Goal: Transaction & Acquisition: Purchase product/service

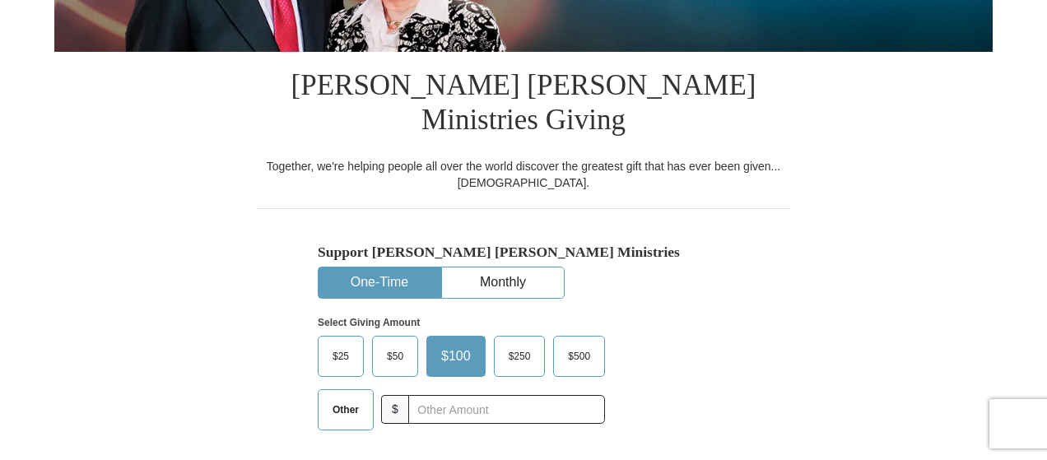
scroll to position [468, 0]
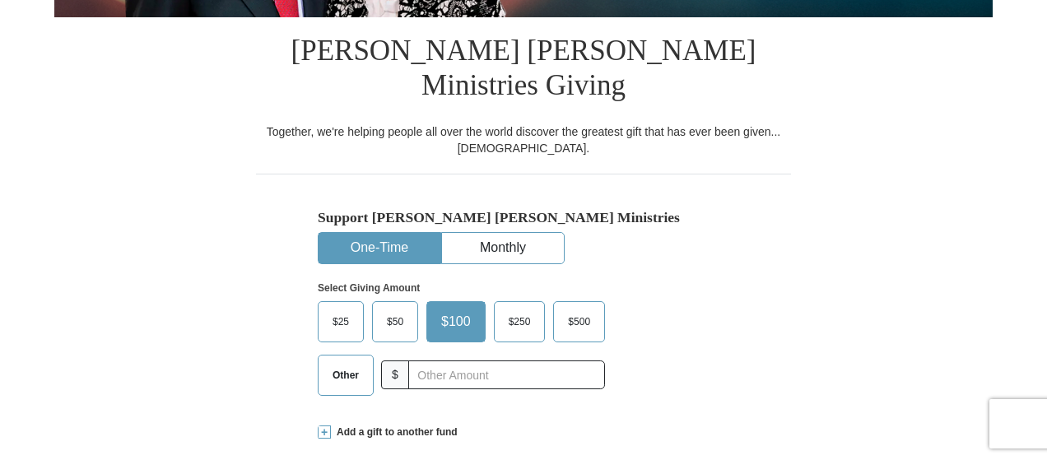
drag, startPoint x: 1049, startPoint y: 44, endPoint x: 1053, endPoint y: 132, distance: 87.3
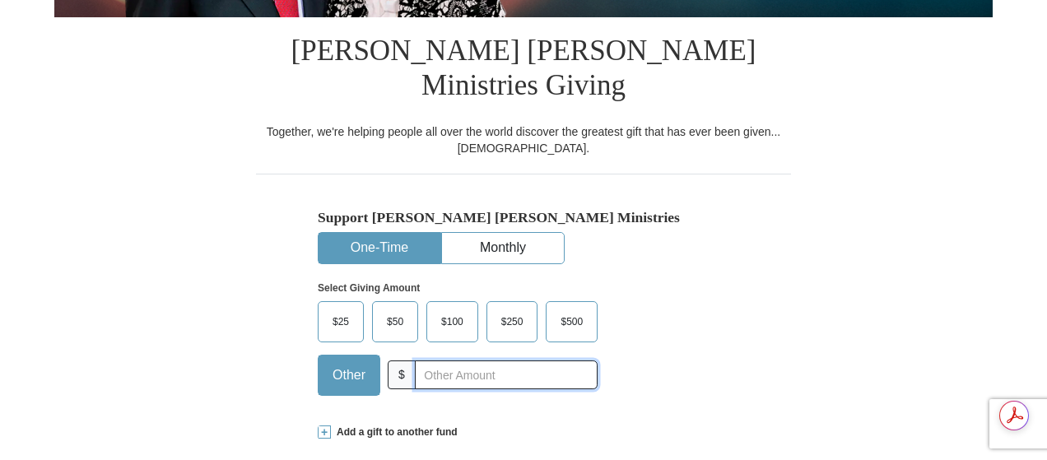
click at [463, 361] on input "text" at bounding box center [506, 375] width 183 height 29
drag, startPoint x: 420, startPoint y: 338, endPoint x: 444, endPoint y: 339, distance: 24.7
click at [444, 361] on input "51" at bounding box center [506, 375] width 183 height 29
click at [426, 361] on input "1000000" at bounding box center [506, 375] width 183 height 29
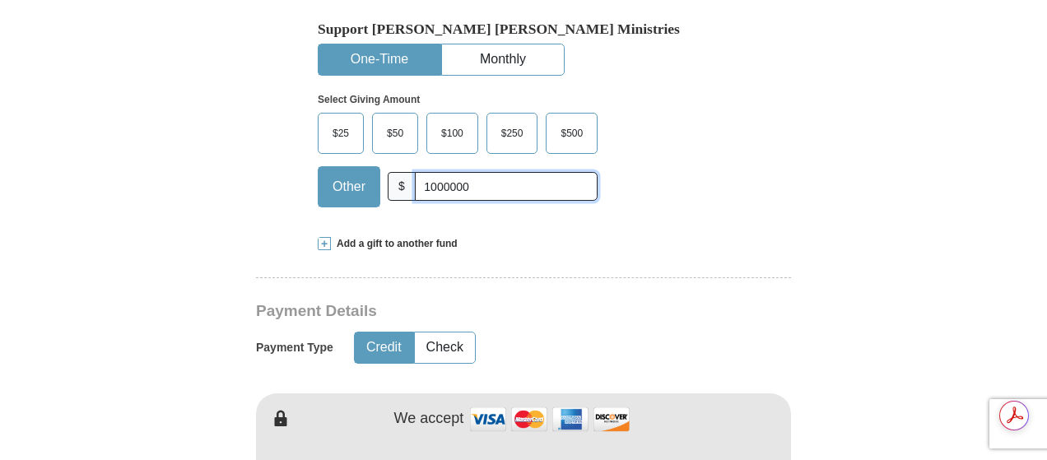
type input "1000000"
click at [400, 333] on button "Credit" at bounding box center [384, 348] width 58 height 30
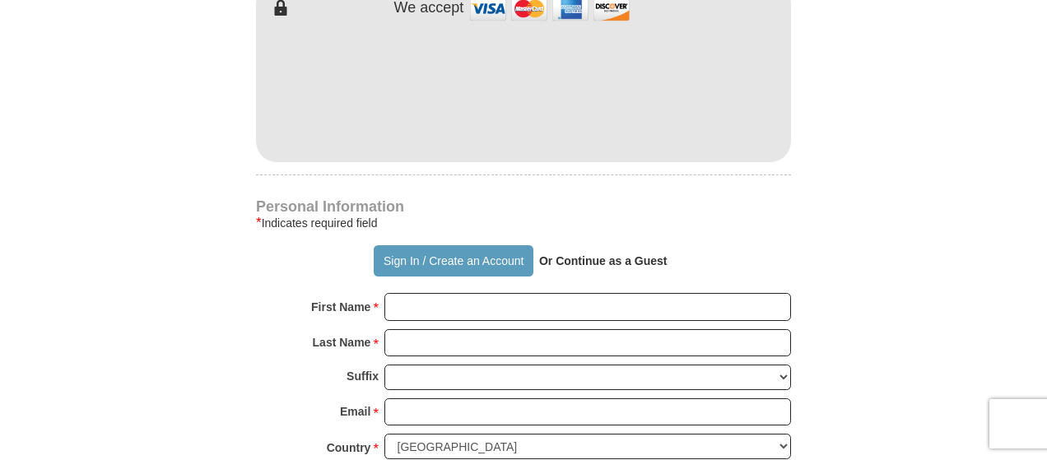
scroll to position [1075, 0]
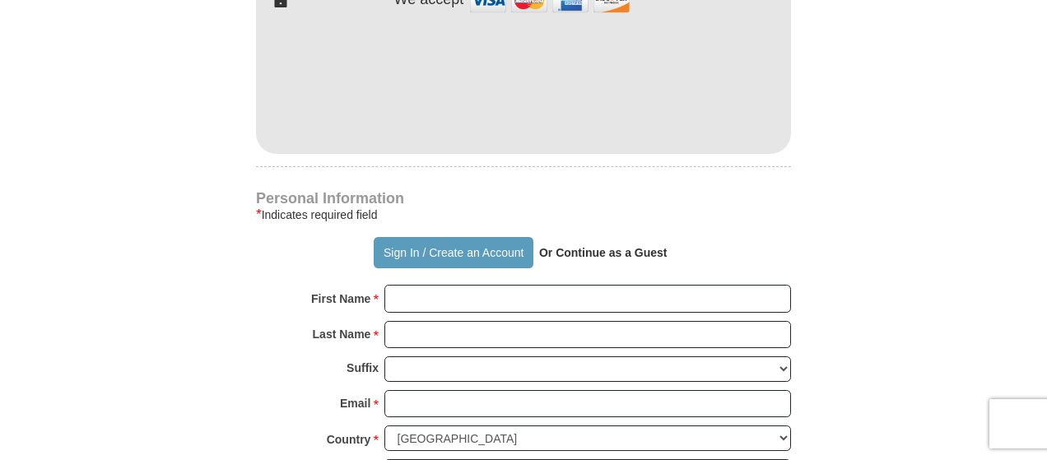
click at [613, 246] on strong "Or Continue as a Guest" at bounding box center [603, 252] width 128 height 13
click at [561, 246] on strong "Or Continue as a Guest" at bounding box center [603, 252] width 128 height 13
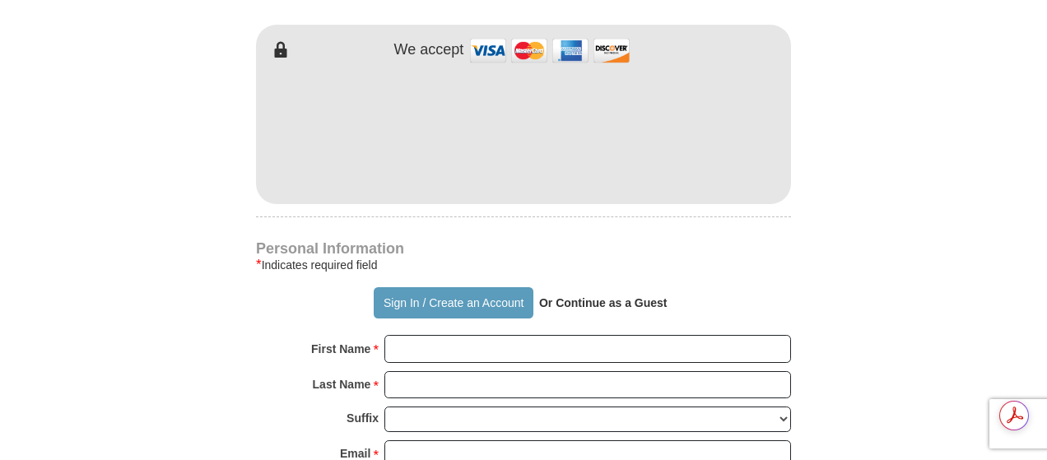
scroll to position [0, 0]
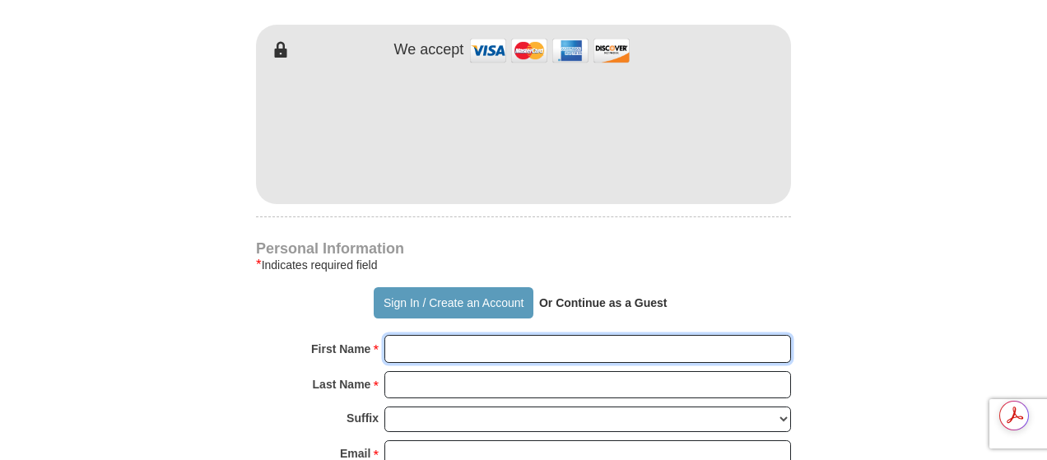
click at [589, 335] on input "First Name *" at bounding box center [587, 349] width 407 height 28
type input "C"
type input "[PERSON_NAME]"
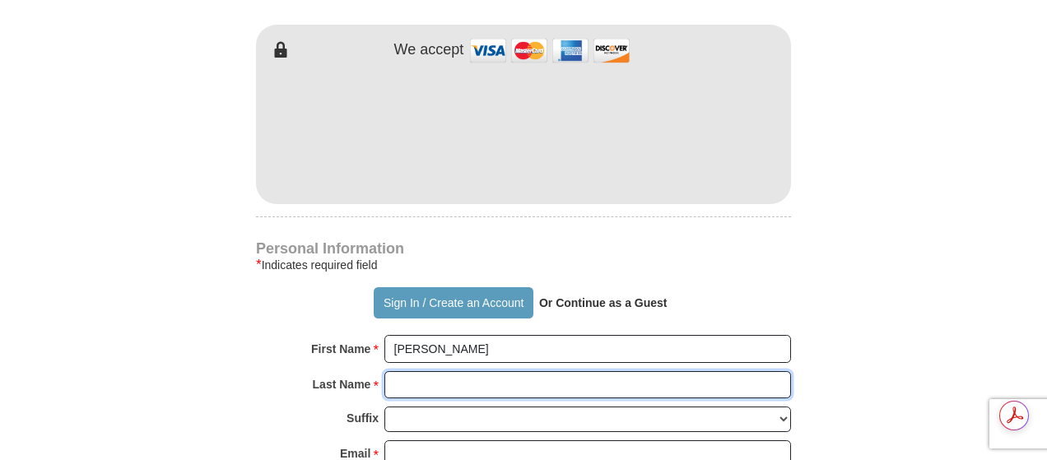
click at [537, 371] on input "Last Name *" at bounding box center [587, 385] width 407 height 28
type input "J"
type input "[PERSON_NAME]"
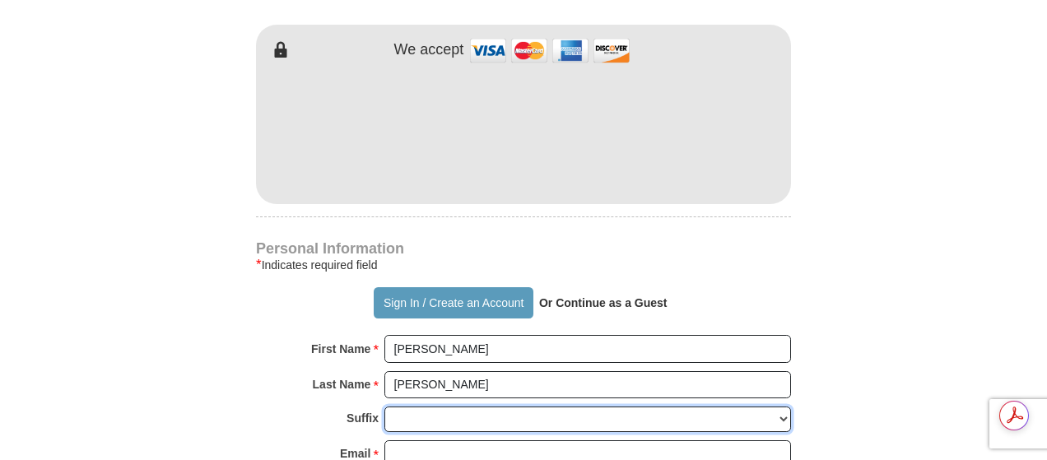
click at [518, 407] on select "[PERSON_NAME] I II III IV V VI" at bounding box center [587, 420] width 407 height 26
click at [941, 244] on form "Already have an account? Sign in for faster giving. Don't have an account? Crea…" at bounding box center [523, 146] width 938 height 2064
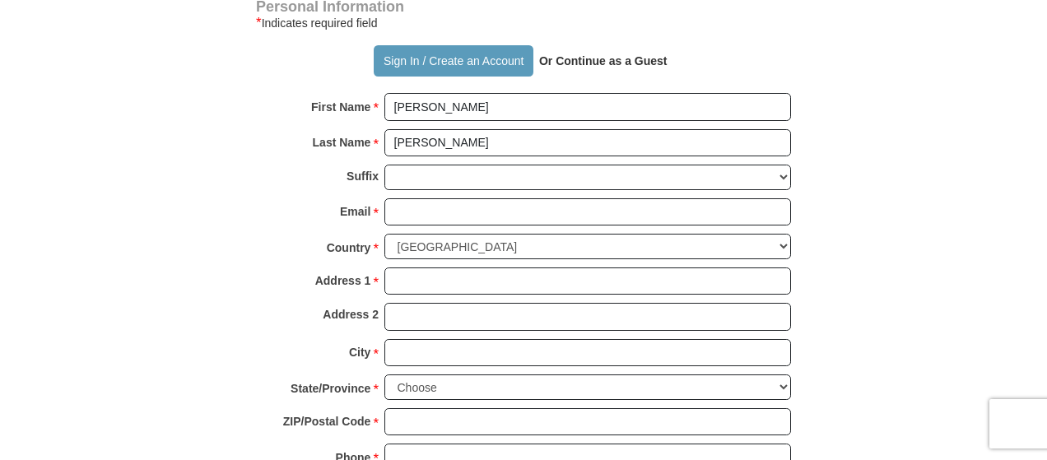
scroll to position [1266, 0]
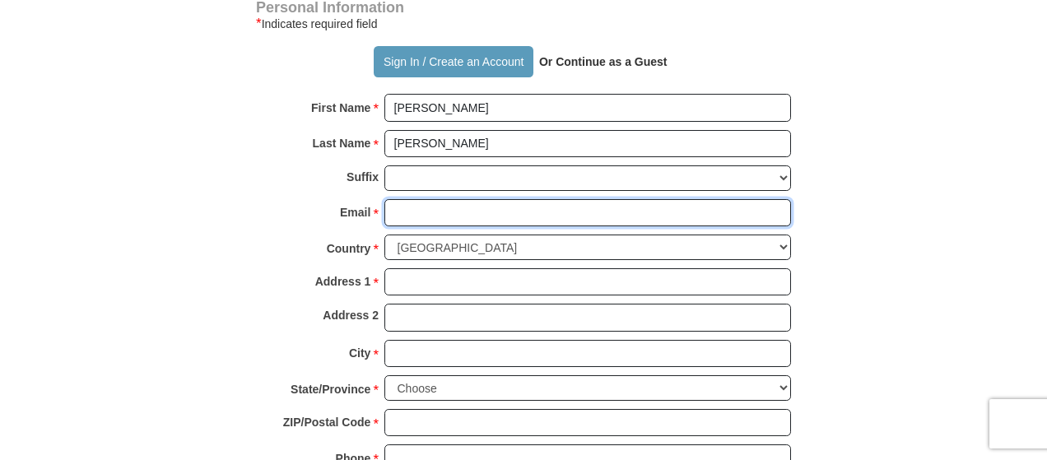
click at [705, 199] on input "Email *" at bounding box center [587, 213] width 407 height 28
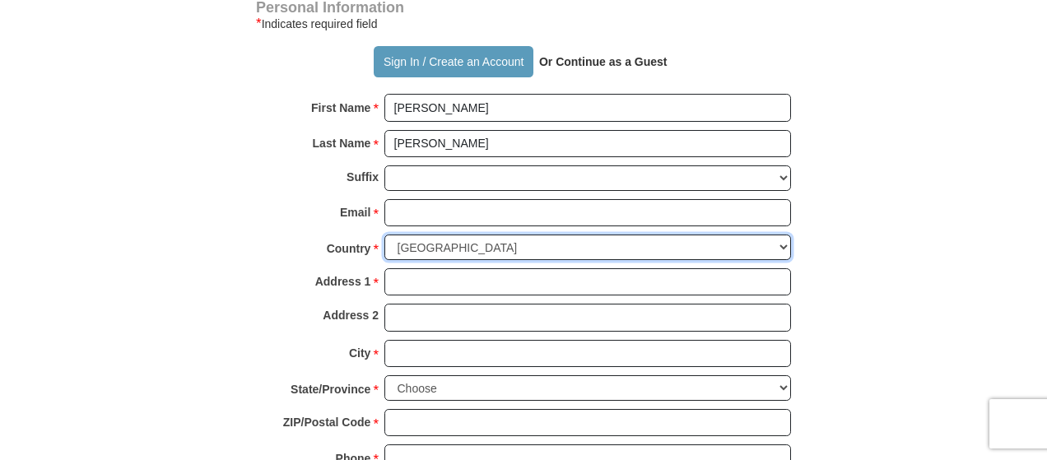
click at [725, 235] on select "[GEOGRAPHIC_DATA] [GEOGRAPHIC_DATA] [GEOGRAPHIC_DATA] [GEOGRAPHIC_DATA] [GEOGRA…" at bounding box center [587, 248] width 407 height 26
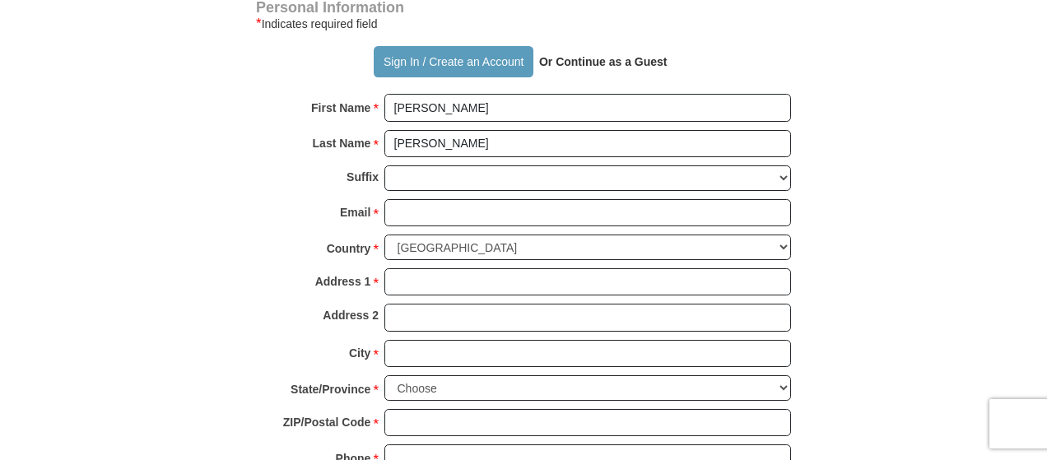
click at [1029, 57] on body "It looks like you’re located outside [GEOGRAPHIC_DATA]. Click here to give to y…" at bounding box center [523, 369] width 1047 height 3271
